Goal: Transaction & Acquisition: Download file/media

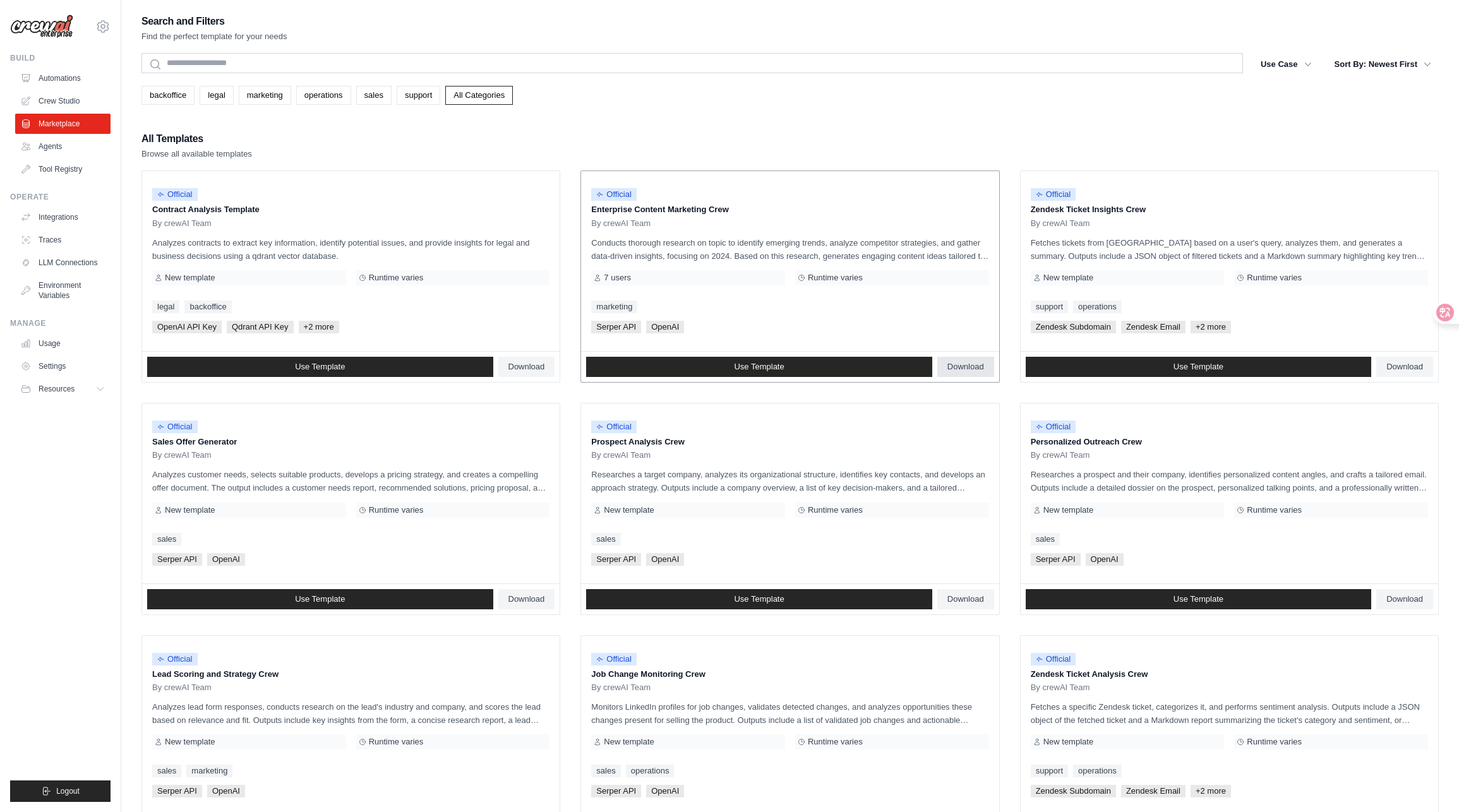
click at [976, 365] on span "Download" at bounding box center [966, 367] width 36 height 10
click at [1165, 109] on div "Search and Filters Find the perfect template for your needs Search Use Case bac…" at bounding box center [790, 577] width 1297 height 1129
click at [1401, 369] on span "Download" at bounding box center [1405, 367] width 36 height 10
click at [978, 362] on span "Download" at bounding box center [966, 367] width 36 height 10
click at [55, 605] on ul "Build Automations Crew Studio Marketplace Agents" at bounding box center [60, 427] width 100 height 749
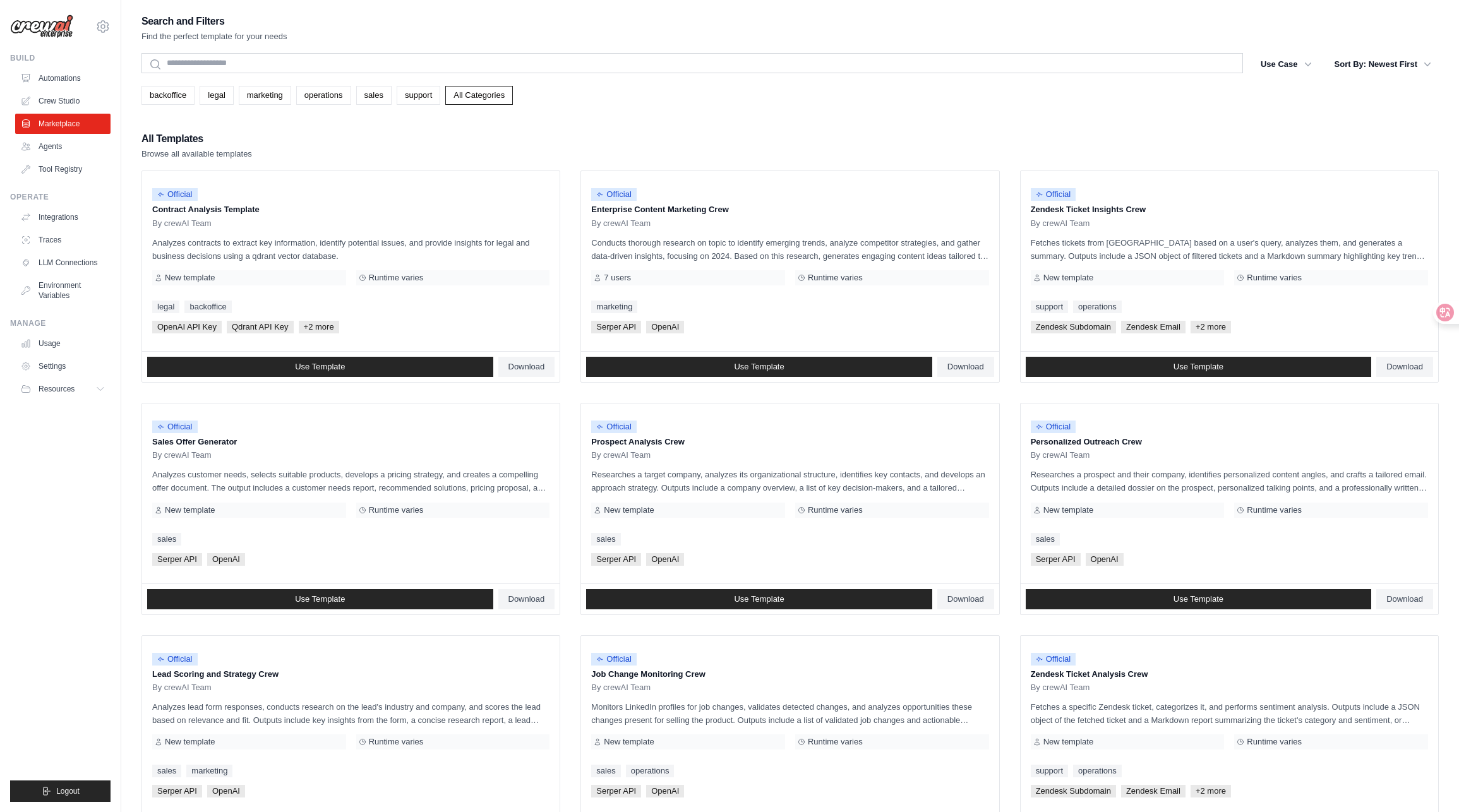
scroll to position [190, 0]
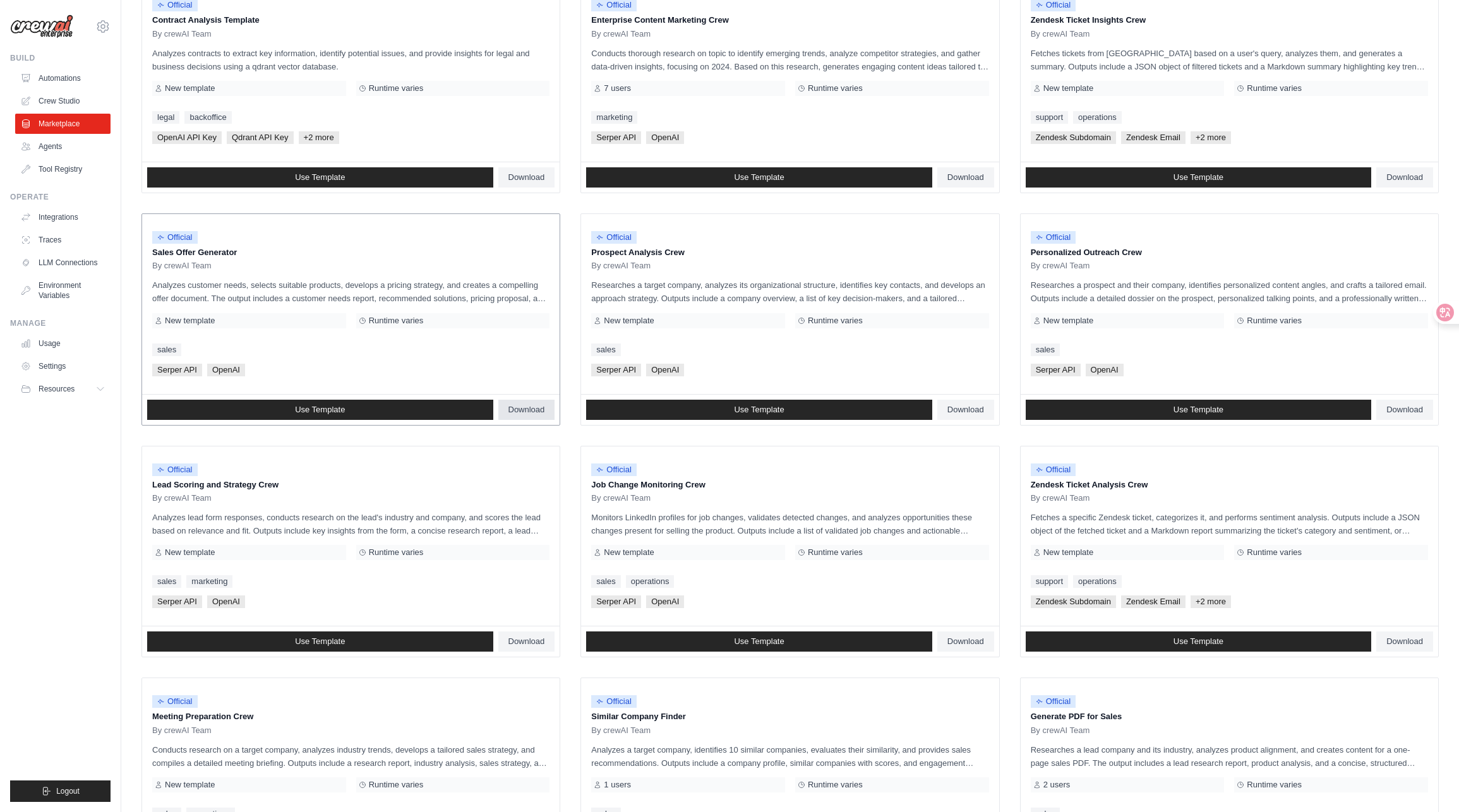
click at [534, 406] on span "Download" at bounding box center [527, 410] width 36 height 10
click at [961, 410] on span "Download" at bounding box center [966, 410] width 36 height 10
click at [1402, 409] on span "Download" at bounding box center [1405, 410] width 36 height 10
click at [528, 644] on span "Download" at bounding box center [527, 641] width 36 height 10
click at [972, 643] on span "Download" at bounding box center [966, 641] width 36 height 10
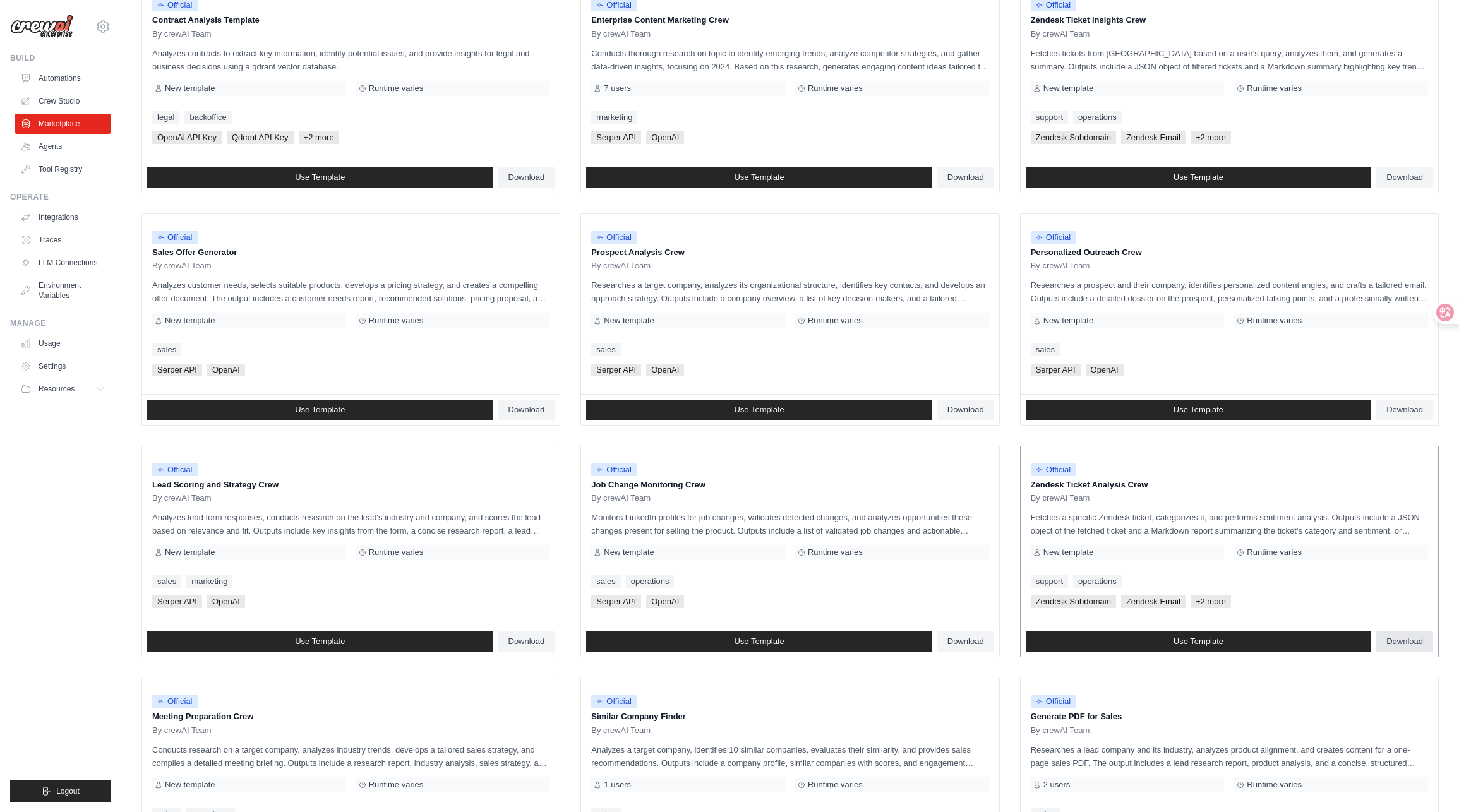
click at [1412, 645] on link "Download" at bounding box center [1405, 641] width 57 height 20
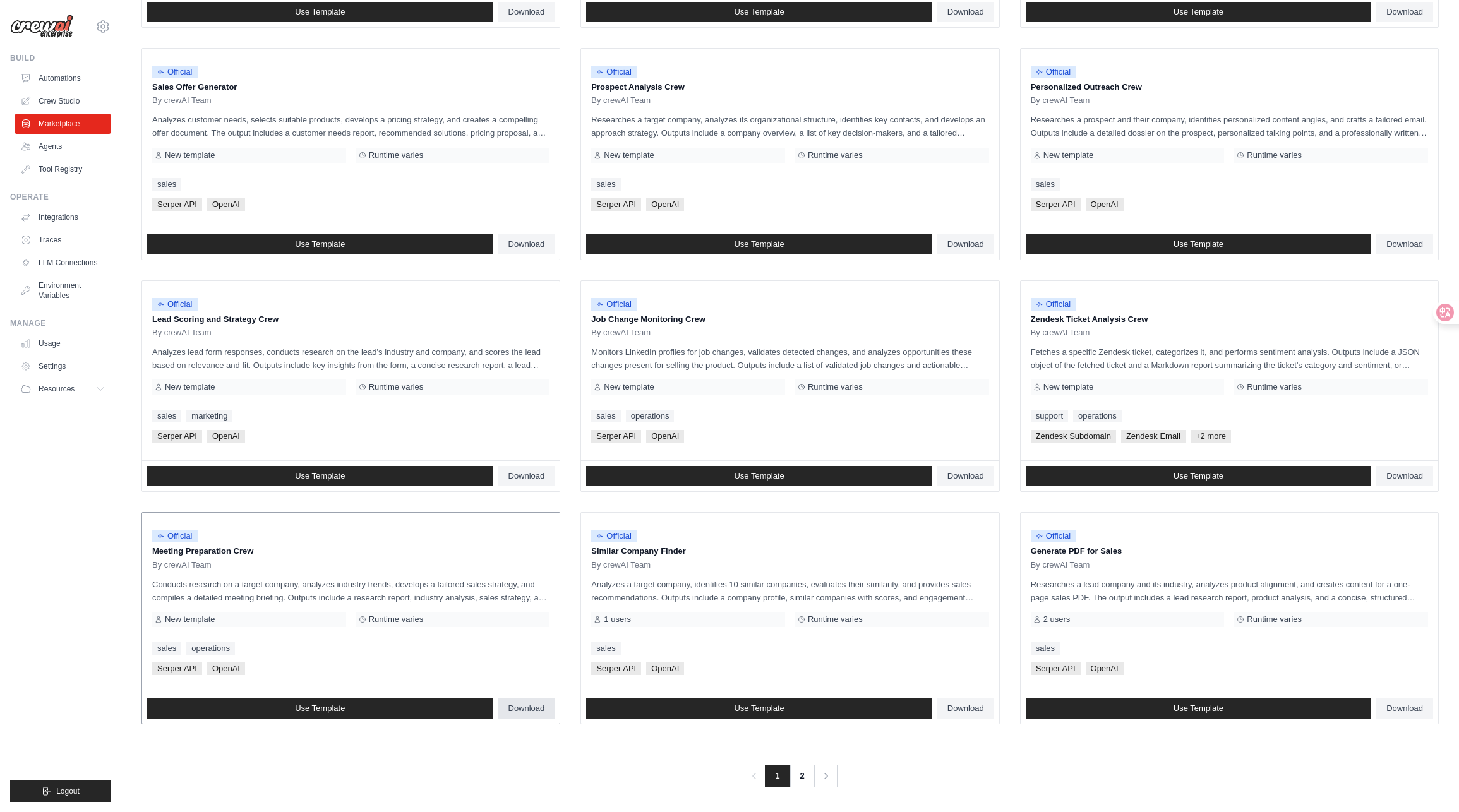
click at [524, 705] on span "Download" at bounding box center [527, 708] width 36 height 10
click at [972, 712] on link "Download" at bounding box center [966, 708] width 57 height 20
click at [1390, 703] on span "Download" at bounding box center [1405, 708] width 36 height 10
click at [807, 776] on link "2" at bounding box center [803, 776] width 25 height 23
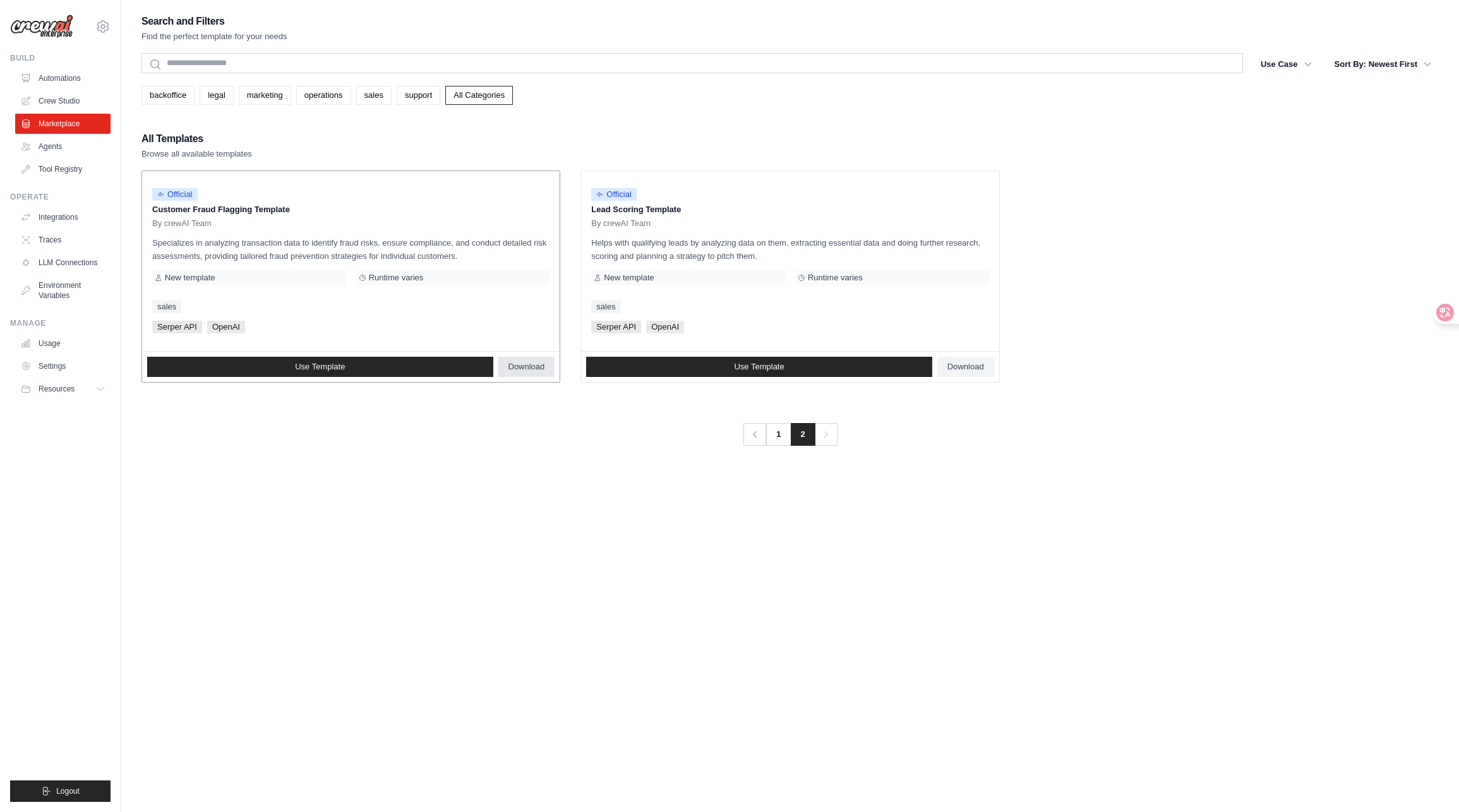
click at [536, 362] on span "Download" at bounding box center [527, 367] width 36 height 10
click at [958, 371] on span "Download" at bounding box center [966, 367] width 36 height 10
